Goal: Navigation & Orientation: Find specific page/section

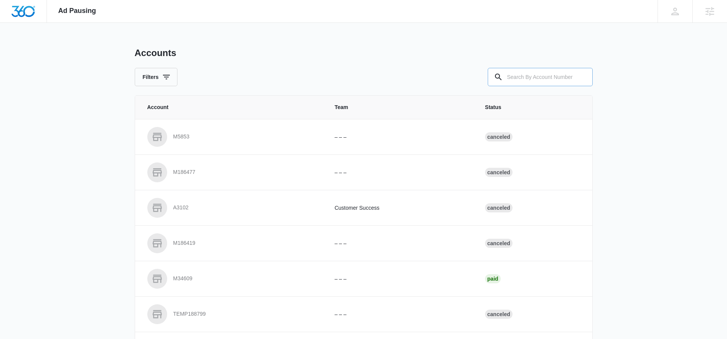
click at [549, 77] on input "text" at bounding box center [540, 77] width 105 height 18
type input "M5413"
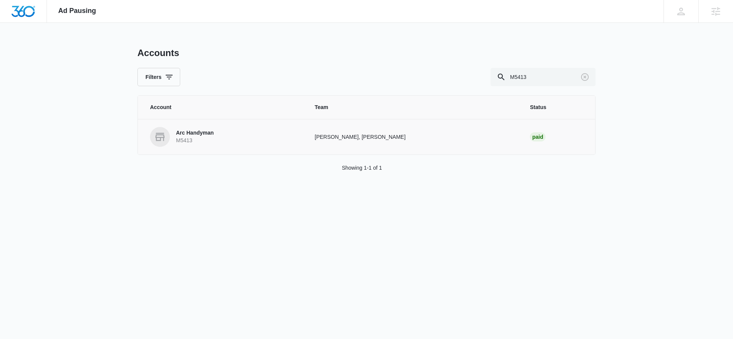
click at [197, 134] on p "Arc Handyman" at bounding box center [195, 133] width 38 height 8
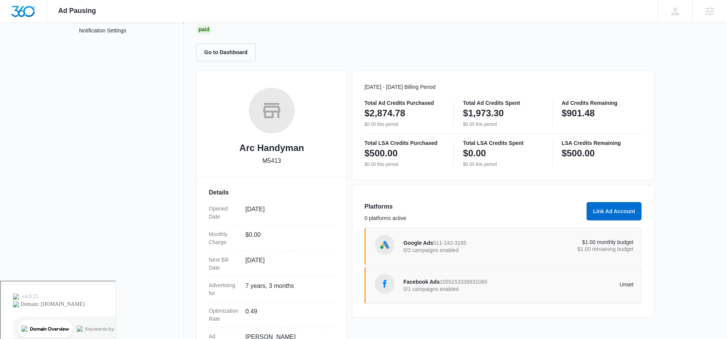
scroll to position [120, 0]
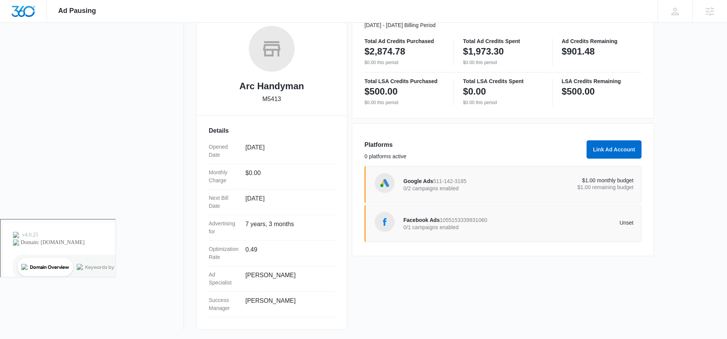
click at [416, 219] on span "Facebook Ads" at bounding box center [421, 220] width 36 height 6
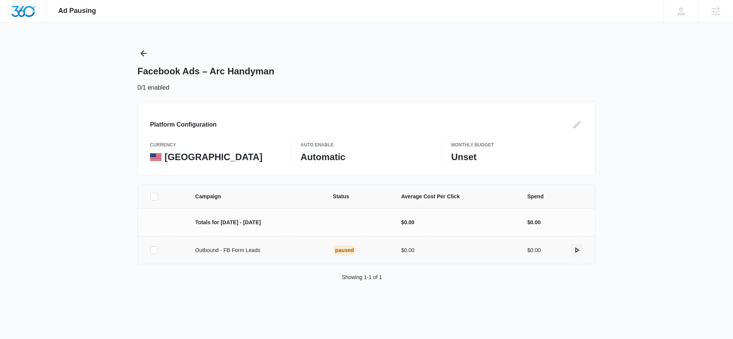
click at [575, 247] on icon "actions.activate" at bounding box center [576, 250] width 9 height 9
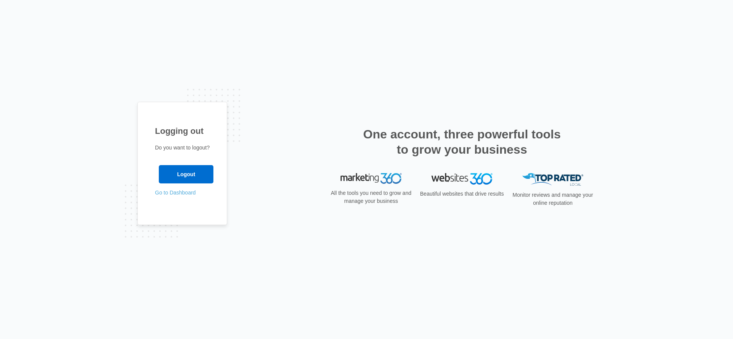
click at [169, 195] on link "Go to Dashboard" at bounding box center [175, 193] width 41 height 6
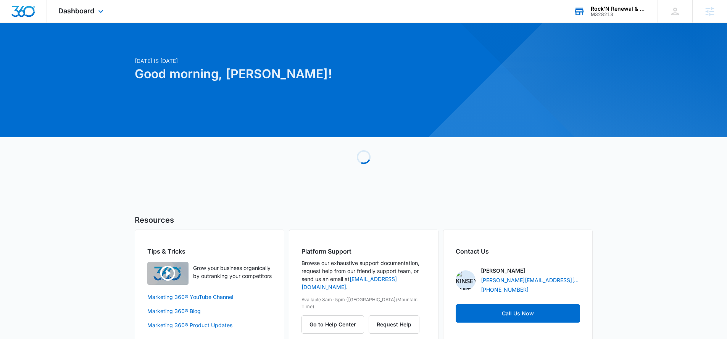
click at [634, 6] on div "Rock’N Renewal & Restoration LLC" at bounding box center [619, 9] width 56 height 6
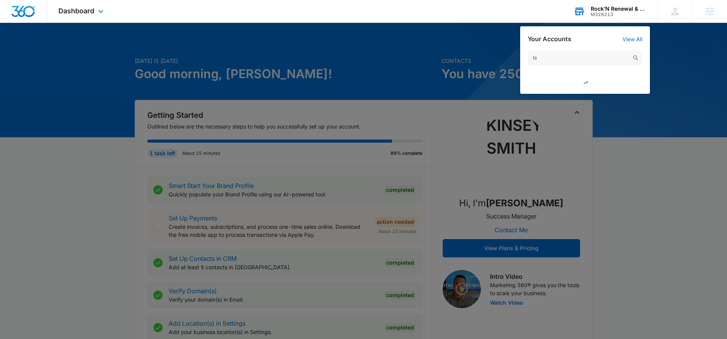
type input "f"
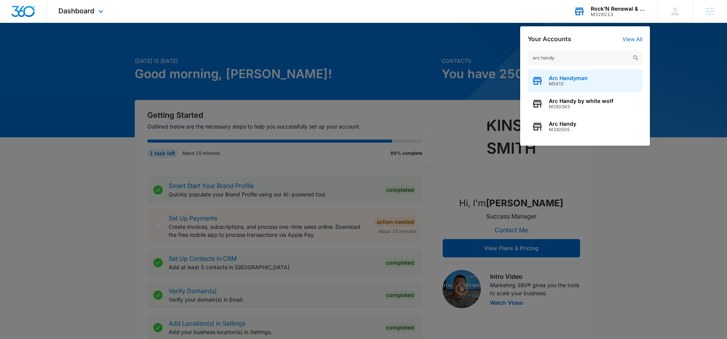
type input "arc handy"
click at [567, 79] on span "Arc Handyman" at bounding box center [568, 78] width 39 height 6
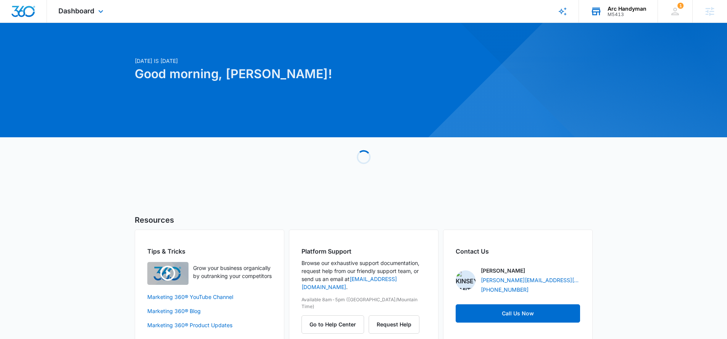
click at [87, 6] on div "Dashboard Apps Reputation Websites Forms CRM Email Social Payments POS Content …" at bounding box center [82, 11] width 70 height 23
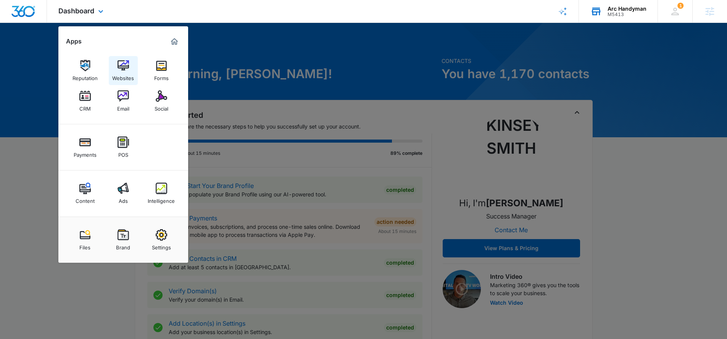
click at [131, 76] on div "Websites" at bounding box center [123, 76] width 22 height 10
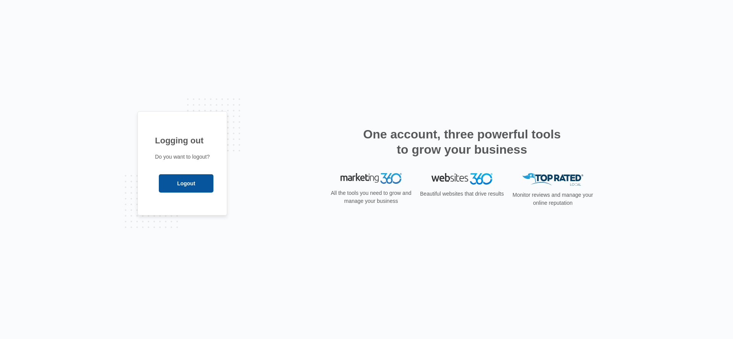
click at [183, 180] on input "Logout" at bounding box center [186, 183] width 55 height 18
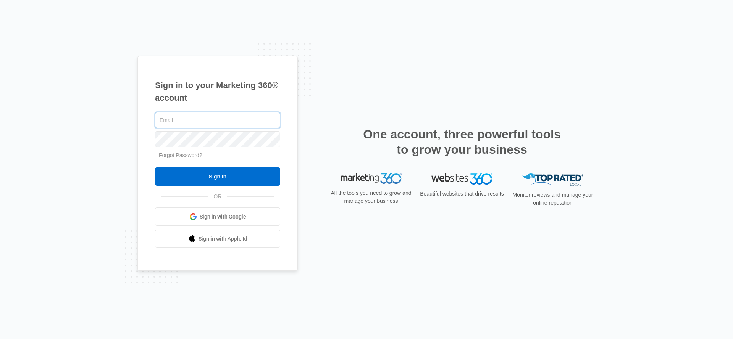
type input "[PERSON_NAME][EMAIL_ADDRESS][PERSON_NAME][DOMAIN_NAME]"
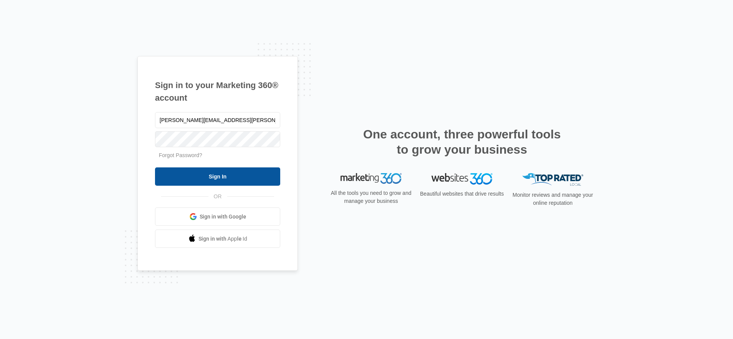
click at [243, 173] on input "Sign In" at bounding box center [217, 177] width 125 height 18
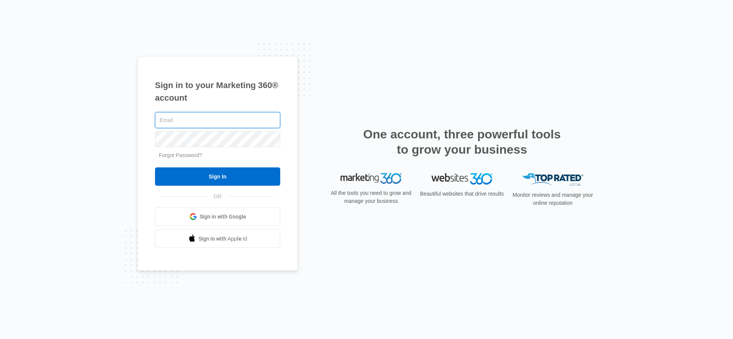
click at [214, 121] on input "text" at bounding box center [217, 120] width 125 height 16
type input "kinsey.smith@madwire.com"
click at [229, 187] on div "kinsey.smith@madwire.com Forgot Password? Sign In OR Sign in with Google Sign i…" at bounding box center [217, 180] width 125 height 138
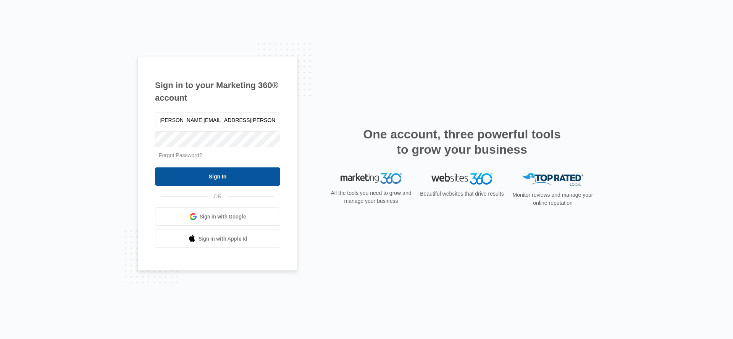
click at [232, 175] on input "Sign In" at bounding box center [217, 177] width 125 height 18
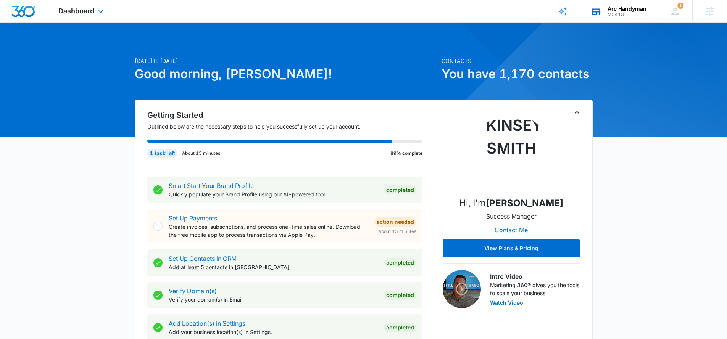
click at [612, 14] on div "M5413" at bounding box center [626, 14] width 39 height 5
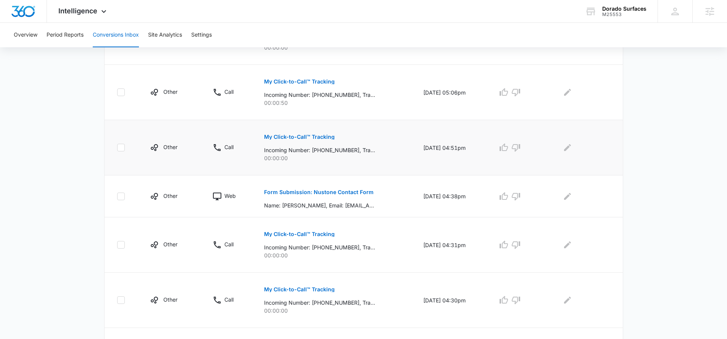
scroll to position [264, 0]
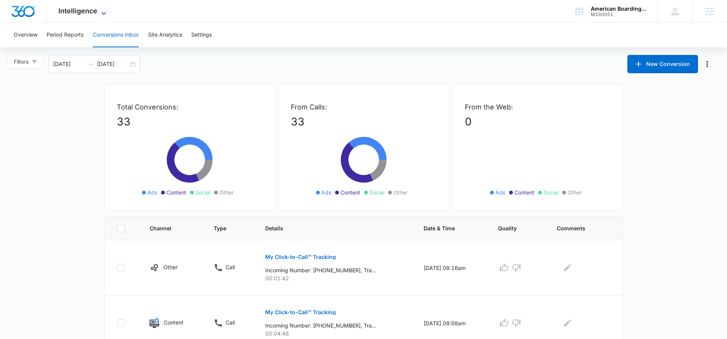
click at [87, 15] on span "Intelligence" at bounding box center [77, 11] width 39 height 8
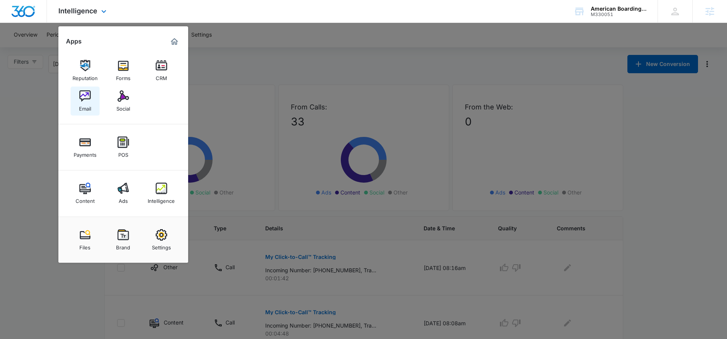
click at [76, 95] on link "Email" at bounding box center [85, 101] width 29 height 29
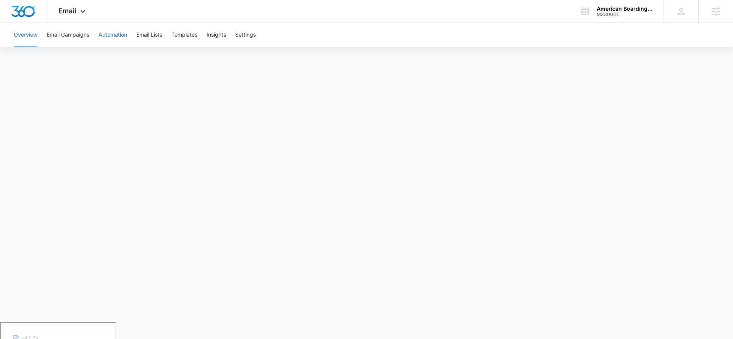
click at [104, 32] on button "Automation" at bounding box center [112, 35] width 29 height 24
click at [595, 11] on div "American Boarding Kennel M330051 Your Accounts View All" at bounding box center [615, 11] width 95 height 23
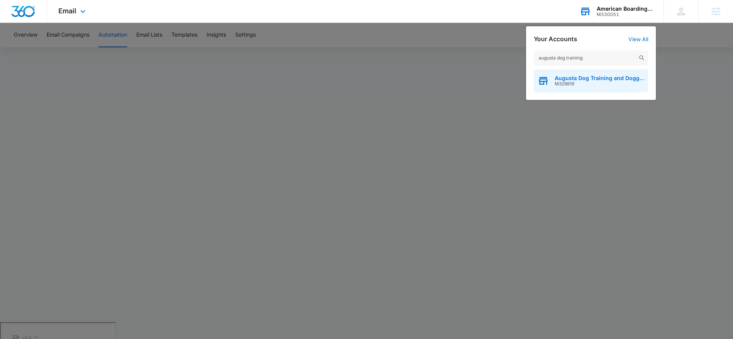
type input "augusta dog training"
click at [570, 75] on span "Augusta Dog Training and Doggy Daycare" at bounding box center [599, 78] width 90 height 6
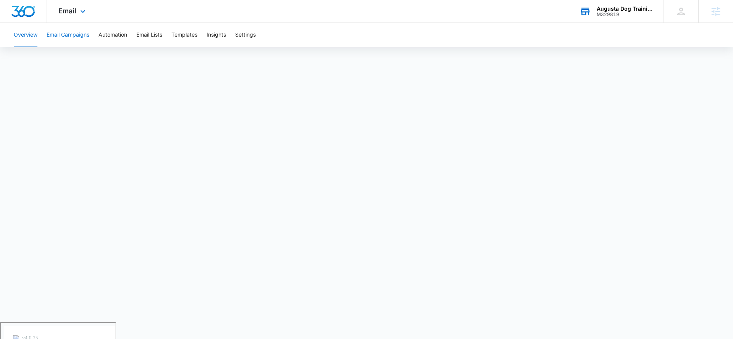
click at [63, 32] on button "Email Campaigns" at bounding box center [68, 35] width 43 height 24
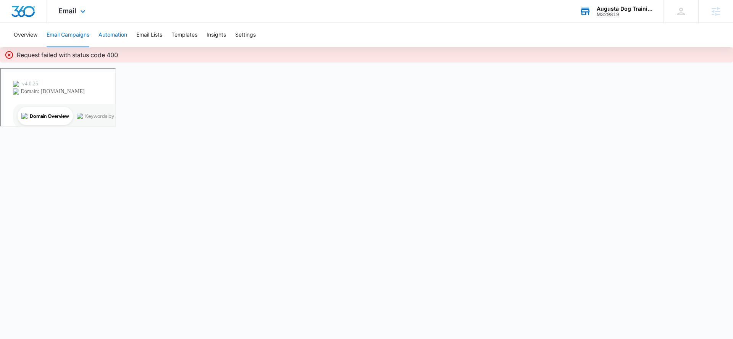
click at [108, 35] on button "Automation" at bounding box center [112, 35] width 29 height 24
click at [142, 38] on button "Email Lists" at bounding box center [149, 35] width 26 height 24
click at [79, 18] on div "Email Apps Reputation Forms CRM Email Social Payments POS Content Ads Intellige…" at bounding box center [73, 11] width 52 height 23
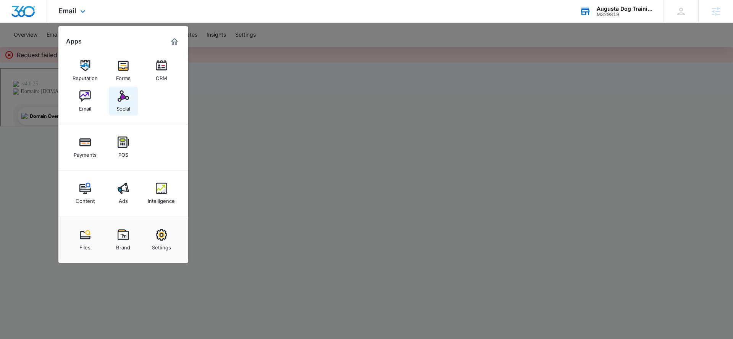
click at [118, 98] on img at bounding box center [123, 95] width 11 height 11
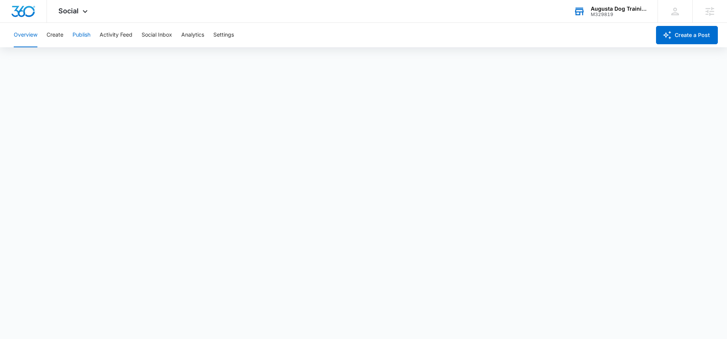
click at [90, 35] on button "Publish" at bounding box center [82, 35] width 18 height 24
click at [123, 37] on button "Activity Feed" at bounding box center [116, 35] width 33 height 24
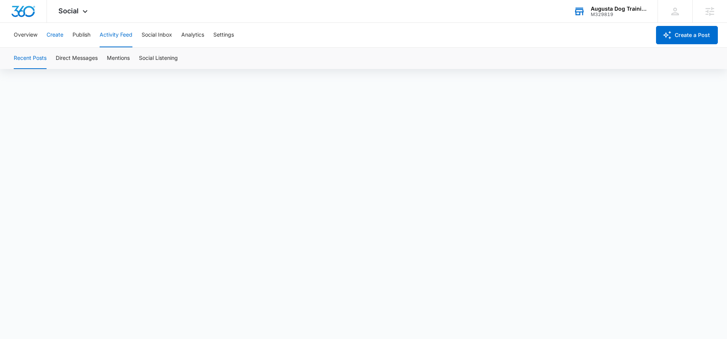
click at [57, 34] on button "Create" at bounding box center [55, 35] width 17 height 24
click at [80, 61] on button "Approvals" at bounding box center [75, 58] width 26 height 21
click at [74, 21] on div "Social Apps Reputation Forms CRM Email Social Payments POS Content Ads Intellig…" at bounding box center [74, 11] width 54 height 23
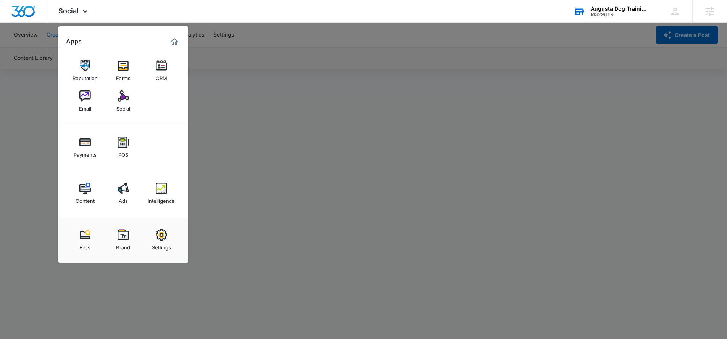
click at [616, 8] on div "Augusta Dog Training and Doggy Daycare" at bounding box center [619, 9] width 56 height 6
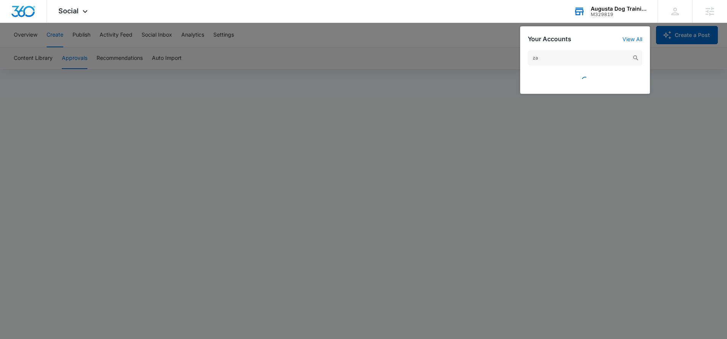
type input "z"
click at [587, 59] on input "american boarding" at bounding box center [585, 57] width 114 height 15
drag, startPoint x: 606, startPoint y: 58, endPoint x: 512, endPoint y: 60, distance: 94.3
click at [512, 23] on nav "Social Apps Reputation Forms CRM Email Social Payments POS Content Ads Intellig…" at bounding box center [363, 11] width 727 height 23
type input "american"
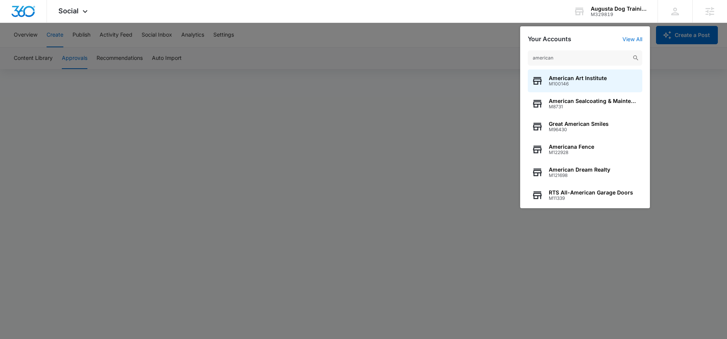
click at [448, 73] on div at bounding box center [363, 169] width 727 height 339
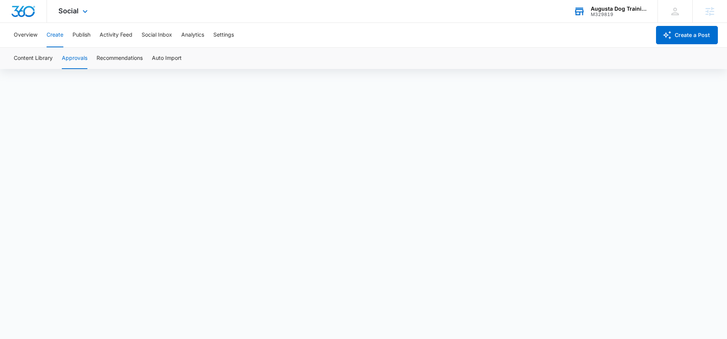
click at [633, 17] on div "Augusta Dog Training and Doggy Daycare M329819 Your Accounts View All" at bounding box center [609, 11] width 95 height 23
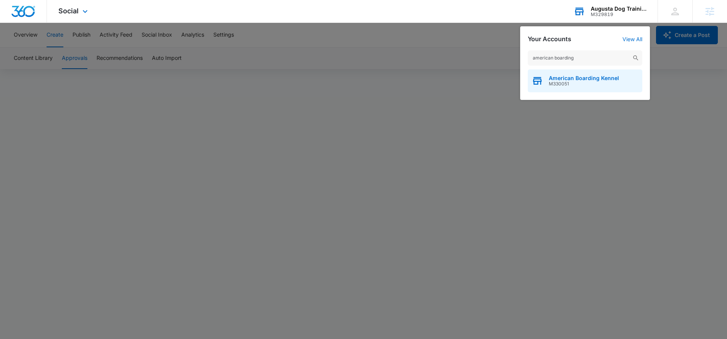
type input "american boarding"
click at [580, 74] on div "American Boarding Kennel M330051" at bounding box center [585, 80] width 114 height 23
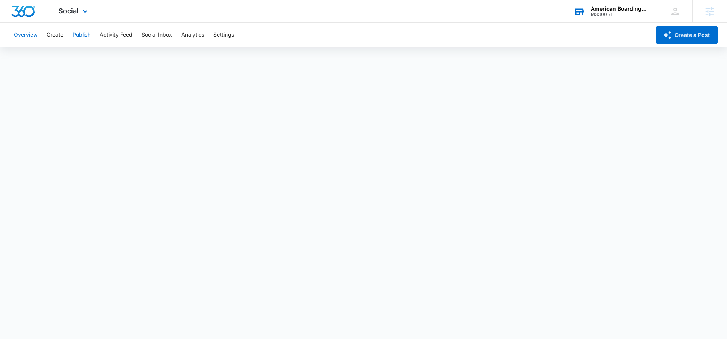
click at [87, 36] on button "Publish" at bounding box center [82, 35] width 18 height 24
click at [75, 7] on span "Social" at bounding box center [68, 11] width 20 height 8
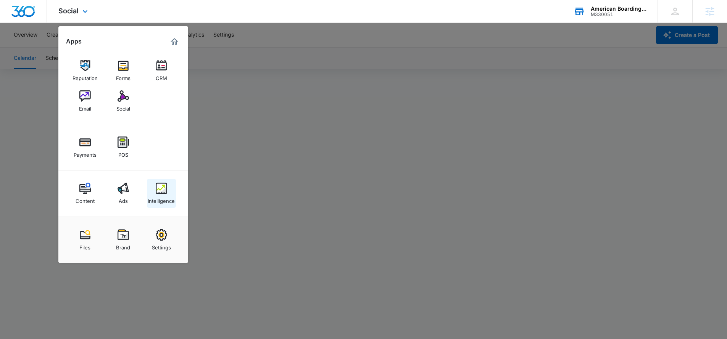
click at [159, 196] on div "Intelligence" at bounding box center [161, 199] width 27 height 10
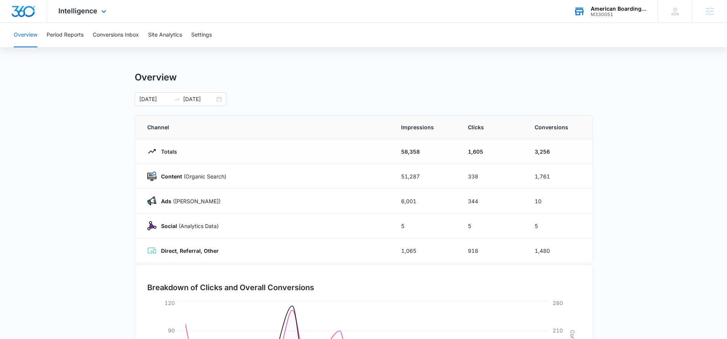
click at [127, 22] on div "Intelligence Apps Reputation Forms CRM Email Social Payments POS Content Ads In…" at bounding box center [363, 11] width 727 height 23
click at [119, 35] on button "Conversions Inbox" at bounding box center [116, 35] width 46 height 24
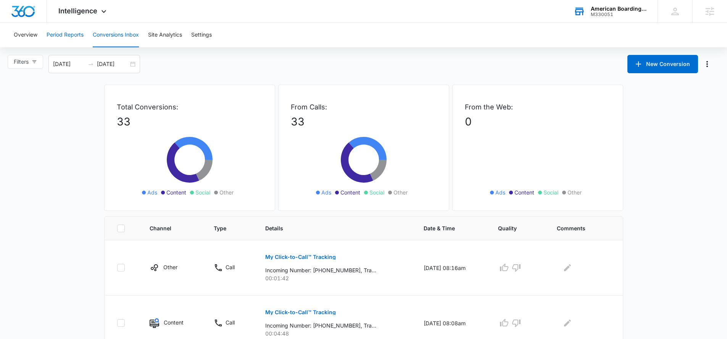
click at [72, 30] on button "Period Reports" at bounding box center [65, 35] width 37 height 24
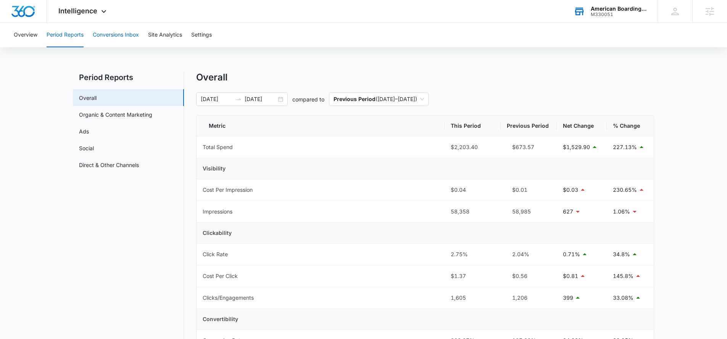
click at [107, 36] on button "Conversions Inbox" at bounding box center [116, 35] width 46 height 24
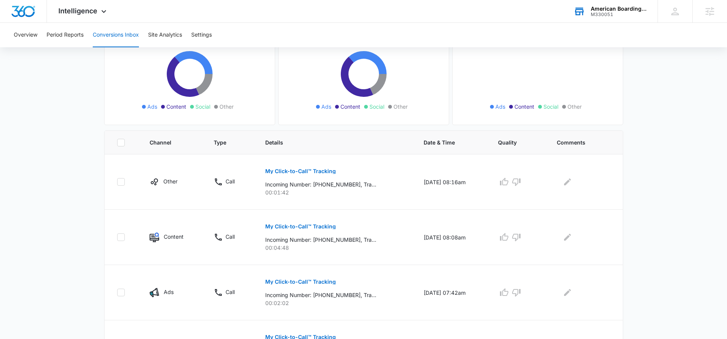
scroll to position [208, 0]
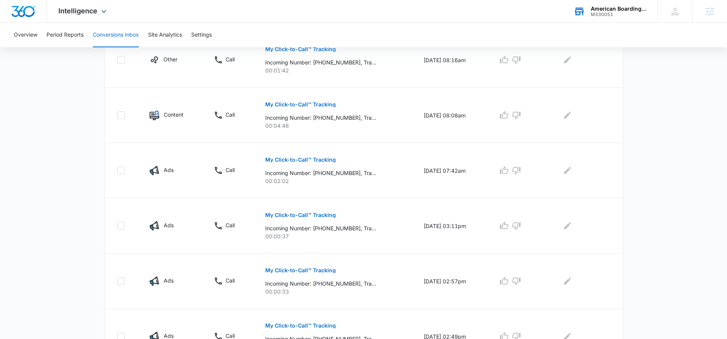
click at [73, 2] on div "Intelligence Apps Reputation Forms CRM Email Social Payments POS Content Ads In…" at bounding box center [83, 11] width 73 height 23
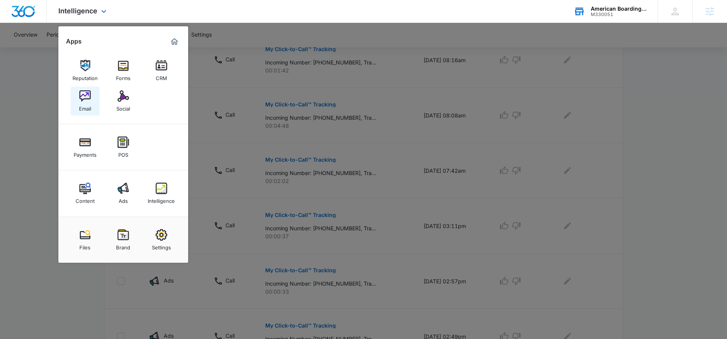
click at [84, 95] on img at bounding box center [84, 95] width 11 height 11
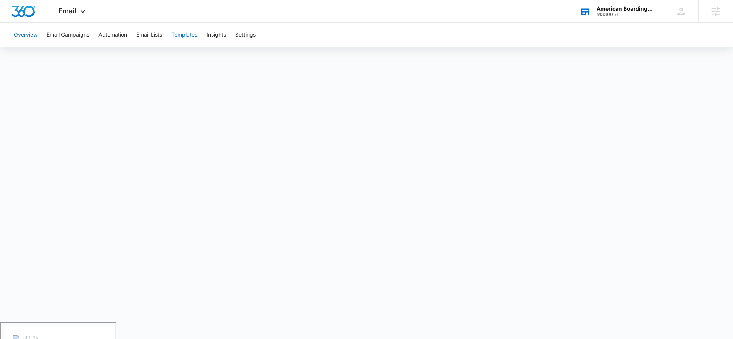
click at [188, 31] on button "Templates" at bounding box center [184, 35] width 26 height 24
click at [120, 32] on button "Automation" at bounding box center [112, 35] width 29 height 24
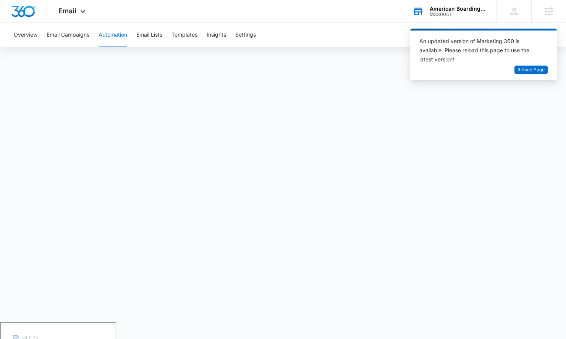
click at [473, 15] on div "M330051" at bounding box center [457, 14] width 56 height 5
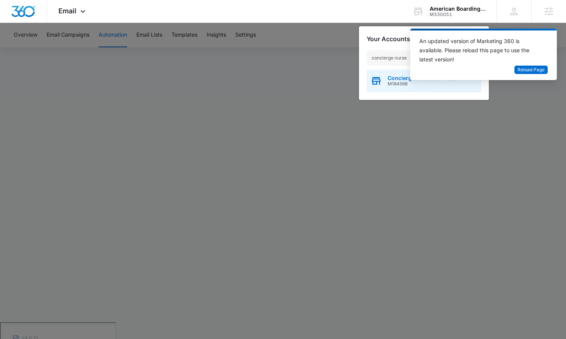
type input "concierge nurse"
click at [402, 79] on span "Concierge Nurse Services" at bounding box center [421, 78] width 69 height 6
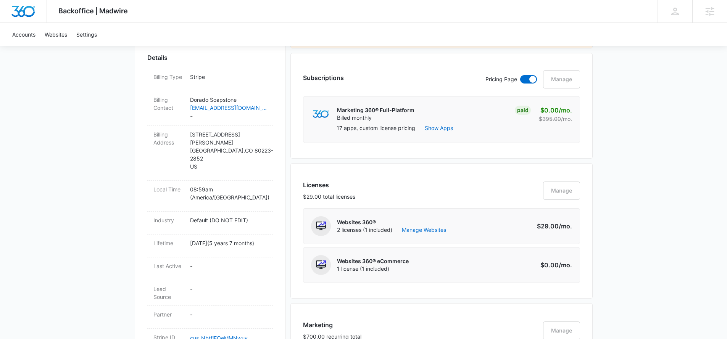
scroll to position [433, 0]
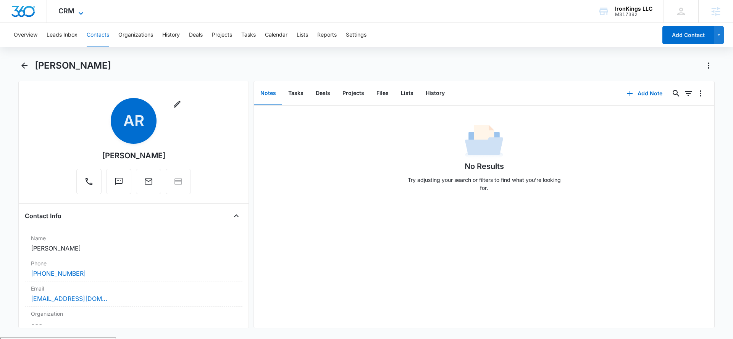
click at [82, 9] on icon at bounding box center [80, 13] width 9 height 9
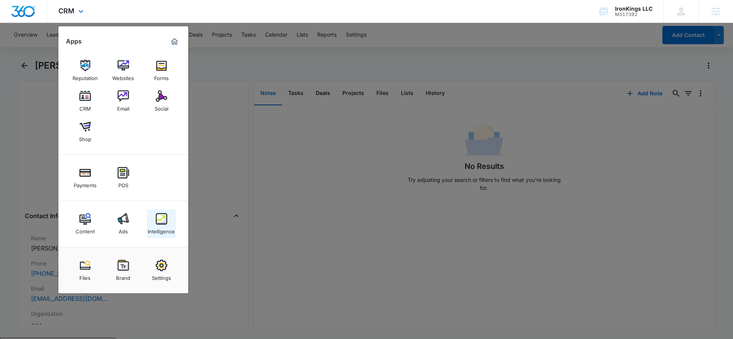
click at [175, 222] on link "Intelligence" at bounding box center [161, 223] width 29 height 29
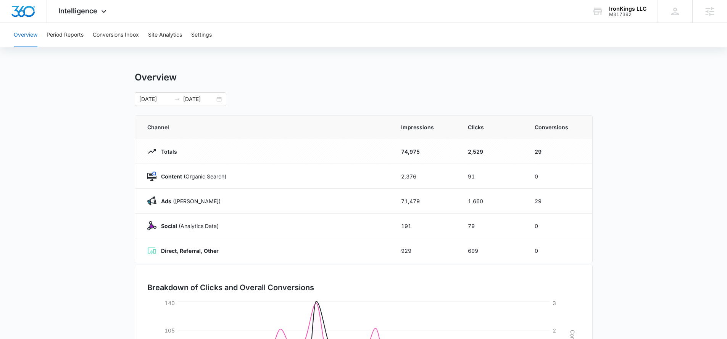
click at [216, 29] on div "Overview Period Reports Conversions Inbox Site Analytics Settings" at bounding box center [363, 35] width 709 height 24
click at [88, 16] on div "Intelligence Apps Reputation Websites Forms CRM Email Social Shop Payments POS …" at bounding box center [83, 11] width 73 height 23
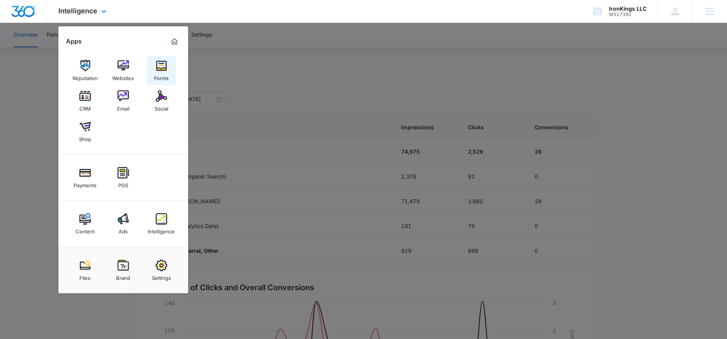
click at [155, 63] on link "Forms" at bounding box center [161, 70] width 29 height 29
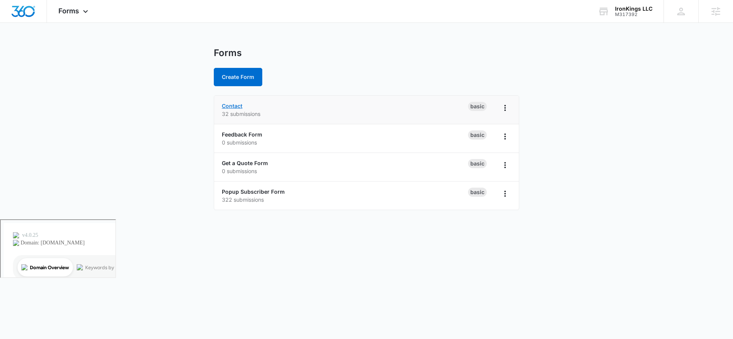
click at [226, 106] on link "Contact" at bounding box center [232, 106] width 21 height 6
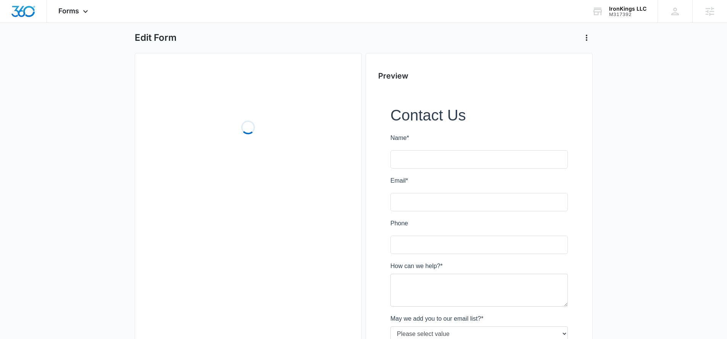
scroll to position [110, 0]
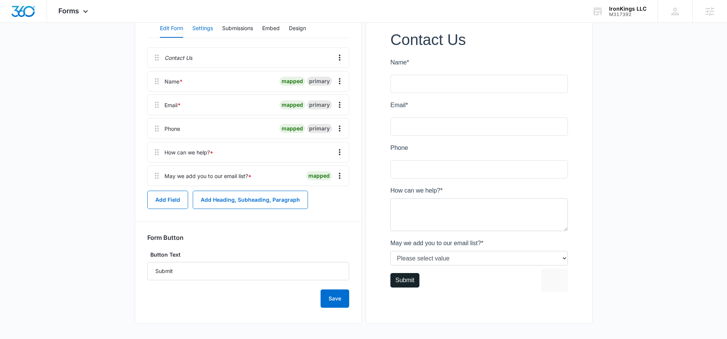
click at [203, 31] on button "Settings" at bounding box center [202, 28] width 21 height 18
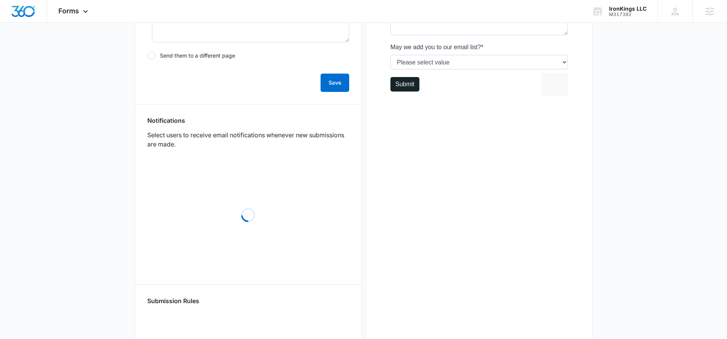
scroll to position [366, 0]
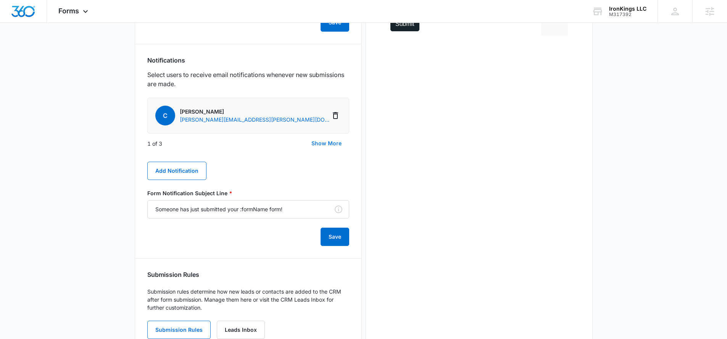
click at [330, 145] on button "Show More" at bounding box center [326, 143] width 45 height 18
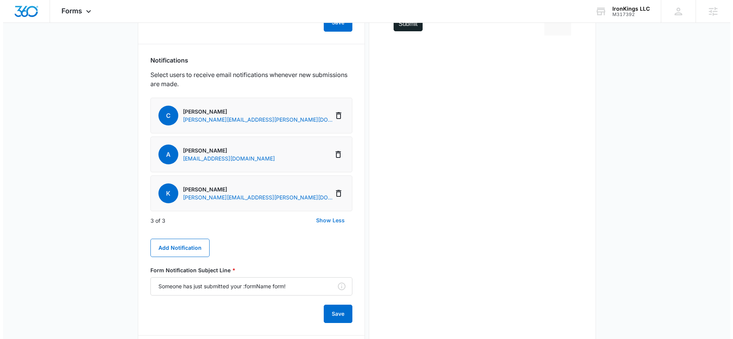
scroll to position [0, 0]
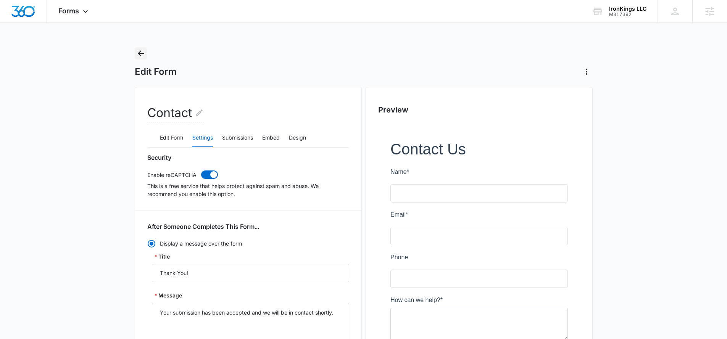
click at [137, 53] on icon "Back" at bounding box center [140, 53] width 9 height 9
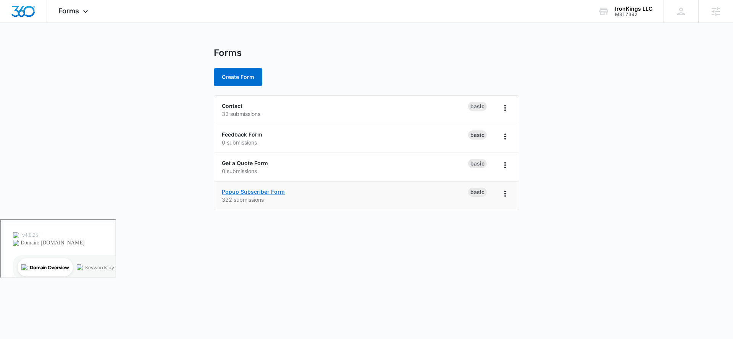
click at [238, 191] on link "Popup Subscriber Form" at bounding box center [253, 192] width 63 height 6
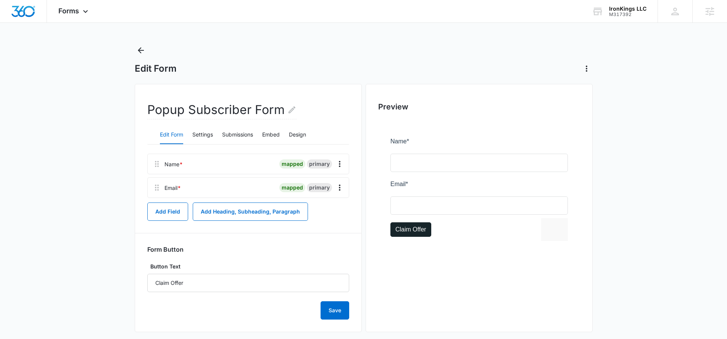
scroll to position [11, 0]
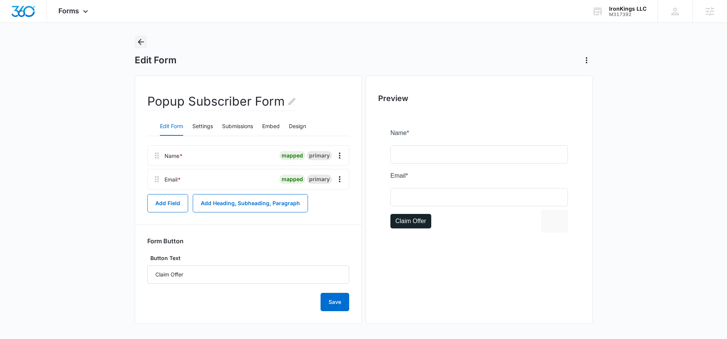
click at [142, 44] on icon "Back" at bounding box center [140, 41] width 9 height 9
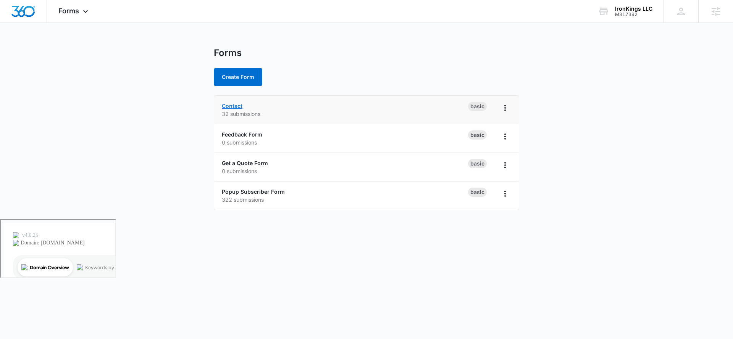
click at [230, 106] on link "Contact" at bounding box center [232, 106] width 21 height 6
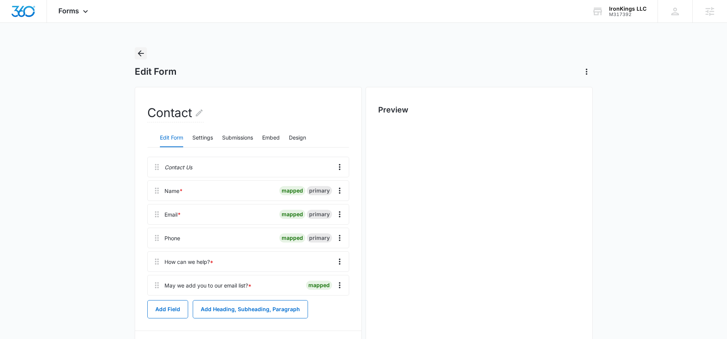
click at [139, 51] on icon "Back" at bounding box center [140, 53] width 9 height 9
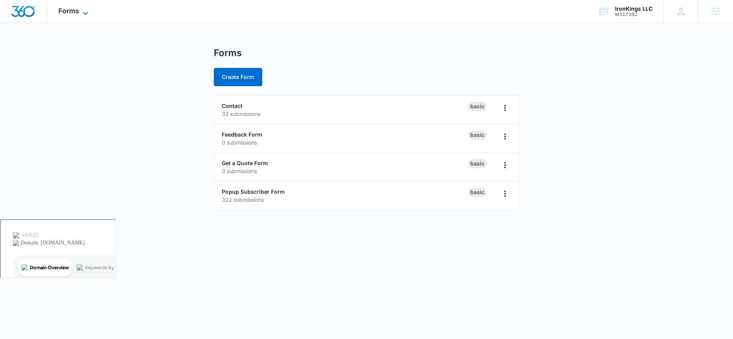
click at [76, 13] on span "Forms" at bounding box center [68, 11] width 21 height 8
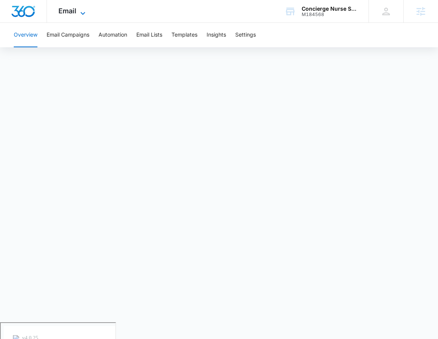
click at [67, 13] on span "Email" at bounding box center [67, 11] width 18 height 8
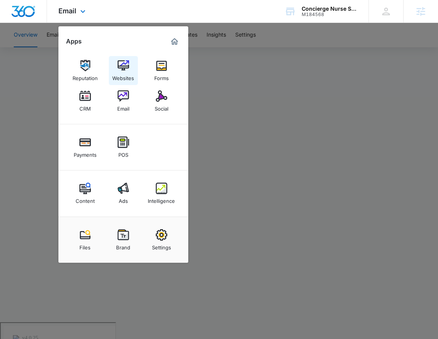
click at [126, 66] on img at bounding box center [123, 65] width 11 height 11
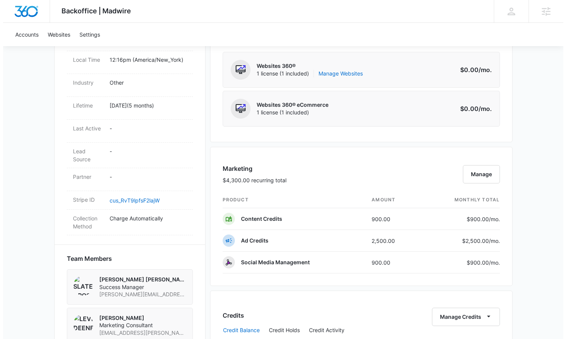
scroll to position [312, 0]
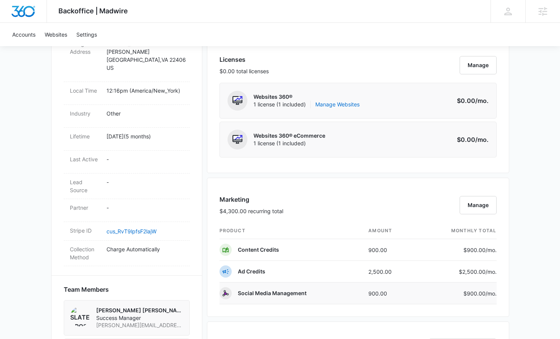
click at [477, 295] on p "$900.00 /mo." at bounding box center [479, 294] width 36 height 8
click at [479, 191] on div "Marketing $4,300.00 recurring total Manage product amount monthly total Content…" at bounding box center [358, 247] width 302 height 139
click at [477, 208] on button "Manage" at bounding box center [477, 205] width 37 height 18
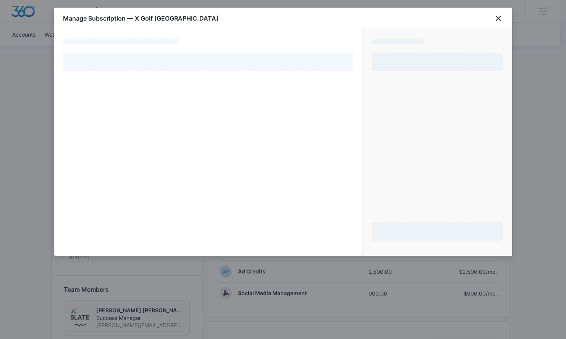
select select "pm_1R2gQaA4n8RTgNjULqEQk6rg"
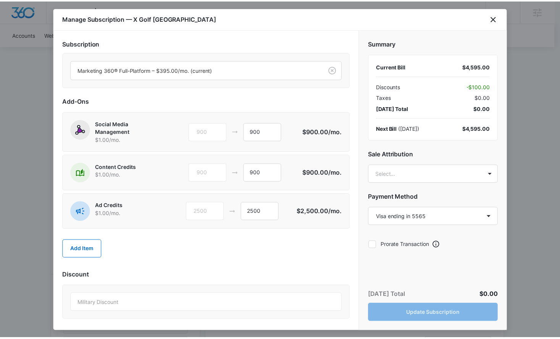
scroll to position [1, 0]
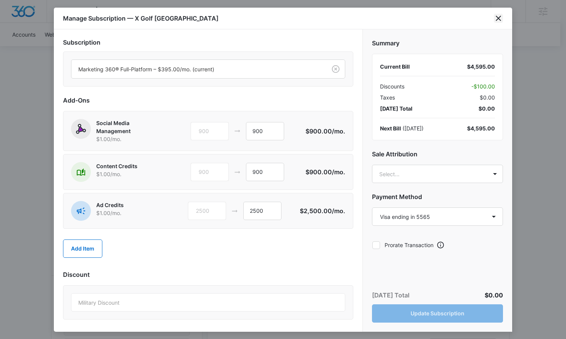
click at [495, 19] on icon "close" at bounding box center [497, 18] width 9 height 9
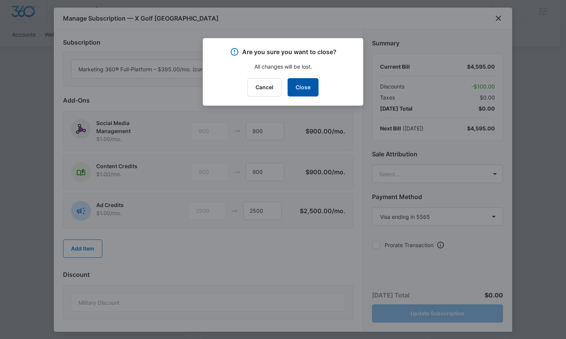
click at [301, 89] on button "Close" at bounding box center [302, 87] width 31 height 18
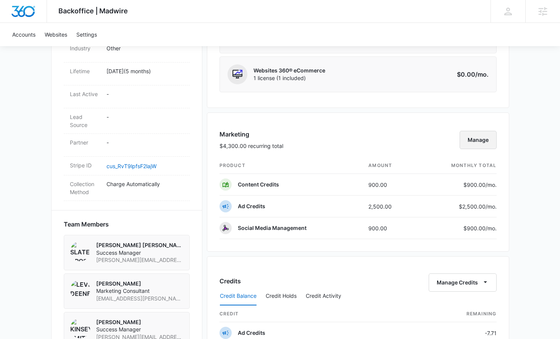
scroll to position [453, 0]
